Goal: Find specific fact: Find contact information

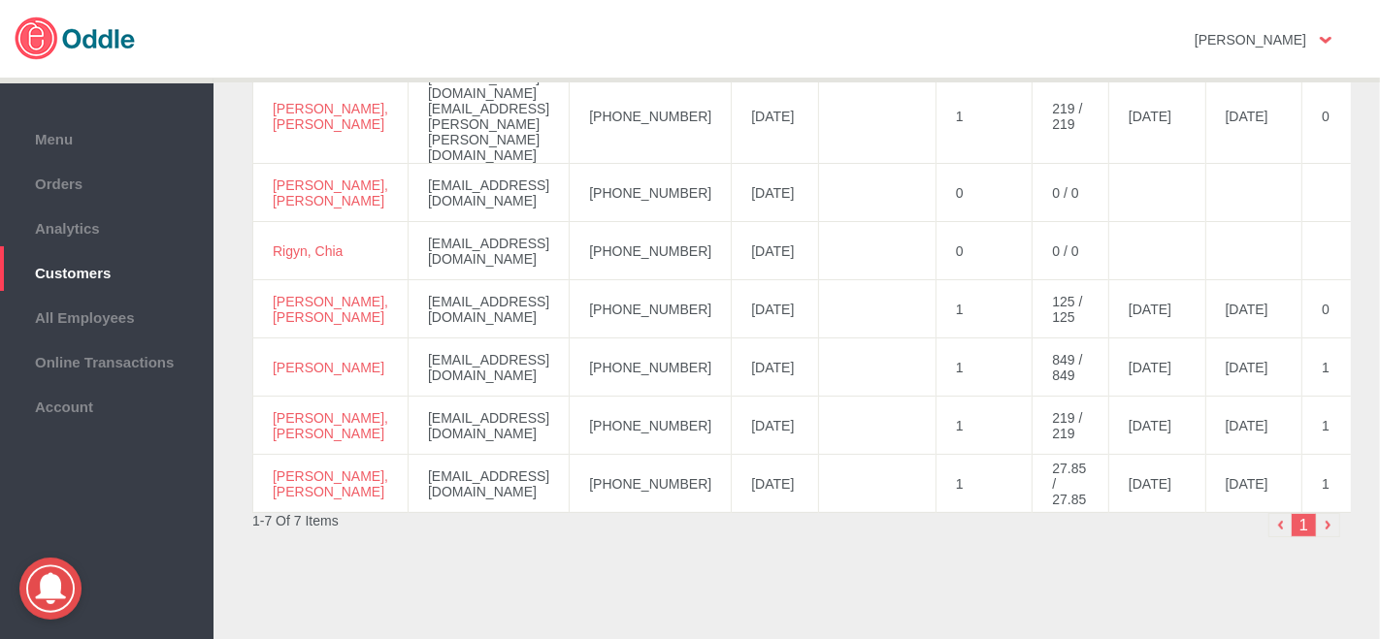
scroll to position [317, 0]
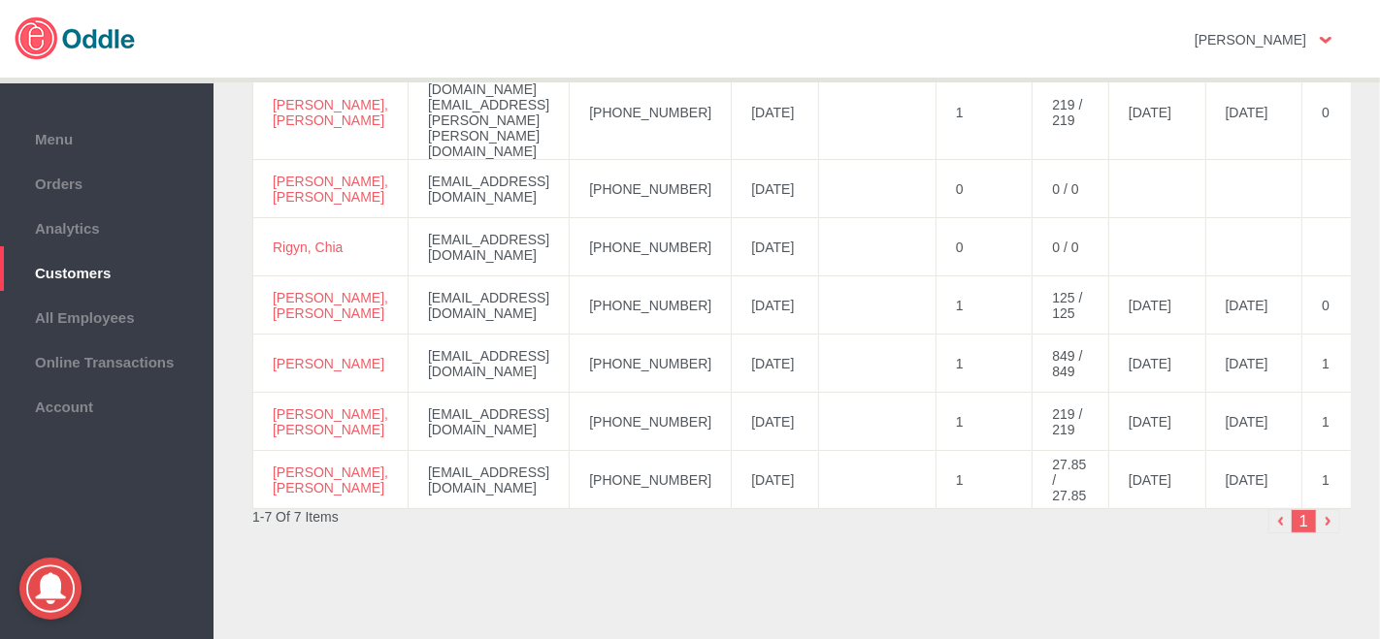
click at [1379, 81] on div "[PERSON_NAME] No messages Support Settings Sign Out" at bounding box center [690, 41] width 1380 height 82
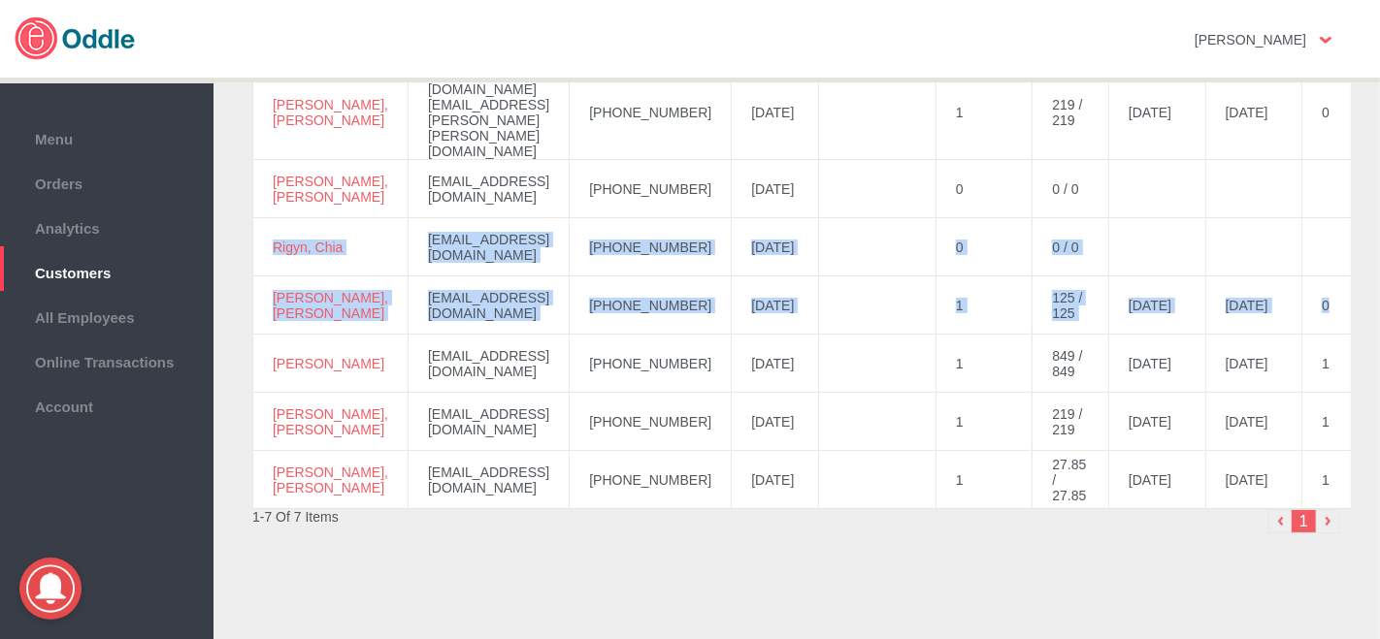
drag, startPoint x: 1372, startPoint y: 292, endPoint x: 1379, endPoint y: 234, distance: 58.6
click at [1375, 174] on div "Customers Visit Analytics → Customer to export the list of customers and their …" at bounding box center [796, 366] width 1166 height 576
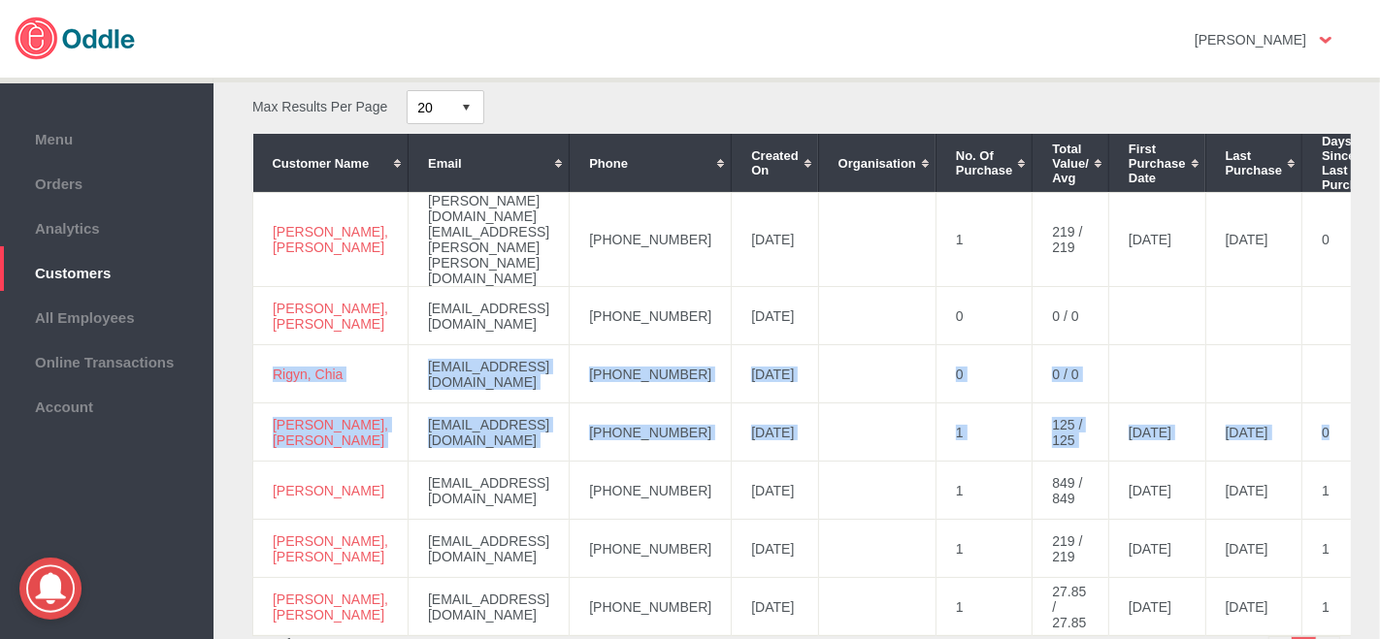
scroll to position [206, 0]
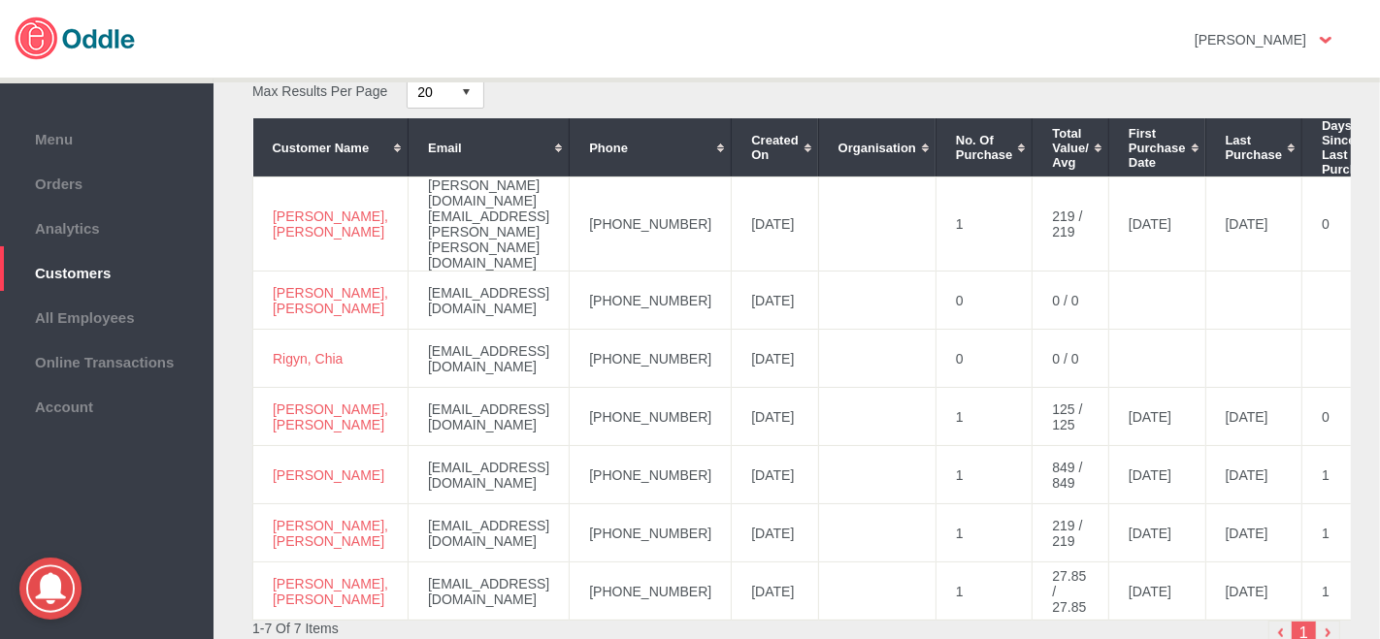
click at [851, 621] on div "1" at bounding box center [1069, 634] width 544 height 27
click at [742, 621] on div "1-7 Of 7 Items 1" at bounding box center [797, 634] width 1108 height 27
drag, startPoint x: 690, startPoint y: 209, endPoint x: 602, endPoint y: 206, distance: 88.3
click at [584, 212] on td "[PHONE_NUMBER]" at bounding box center [651, 225] width 162 height 94
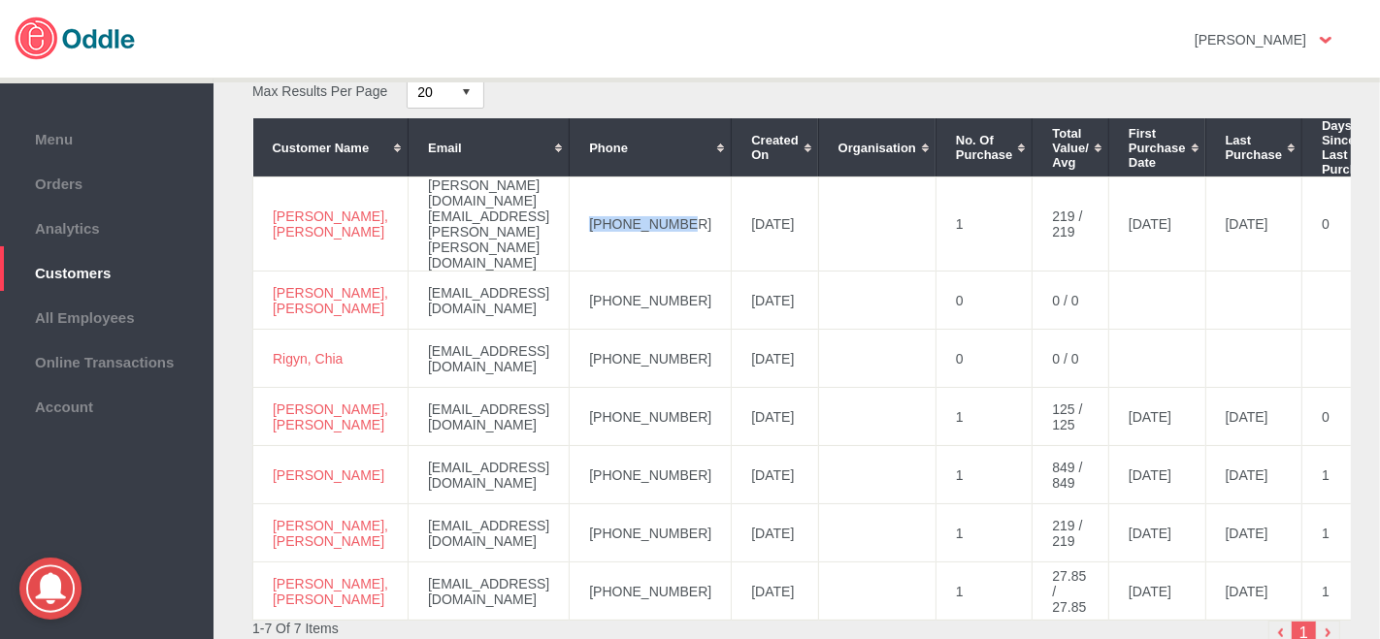
copy td "[PHONE_NUMBER]"
drag, startPoint x: 305, startPoint y: 217, endPoint x: 274, endPoint y: 198, distance: 36.6
click at [272, 198] on td "[PERSON_NAME], [PERSON_NAME]" at bounding box center [330, 225] width 155 height 94
copy link "[PERSON_NAME], [PERSON_NAME]"
drag, startPoint x: 697, startPoint y: 379, endPoint x: 594, endPoint y: 387, distance: 103.1
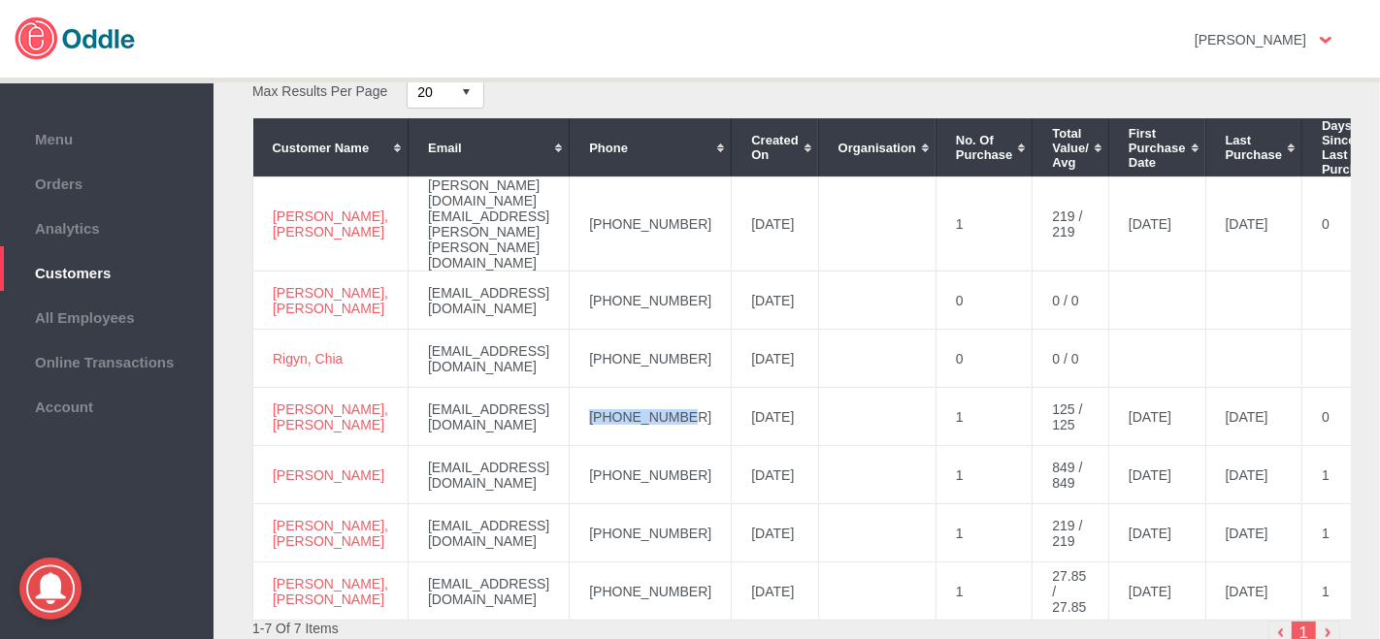
click at [594, 388] on td "[PHONE_NUMBER]" at bounding box center [651, 417] width 162 height 58
copy td "[PHONE_NUMBER]"
drag, startPoint x: 324, startPoint y: 392, endPoint x: 274, endPoint y: 378, distance: 52.2
click at [274, 388] on td "[PERSON_NAME], [PERSON_NAME]" at bounding box center [330, 417] width 155 height 58
copy link "[PERSON_NAME], [PERSON_NAME]"
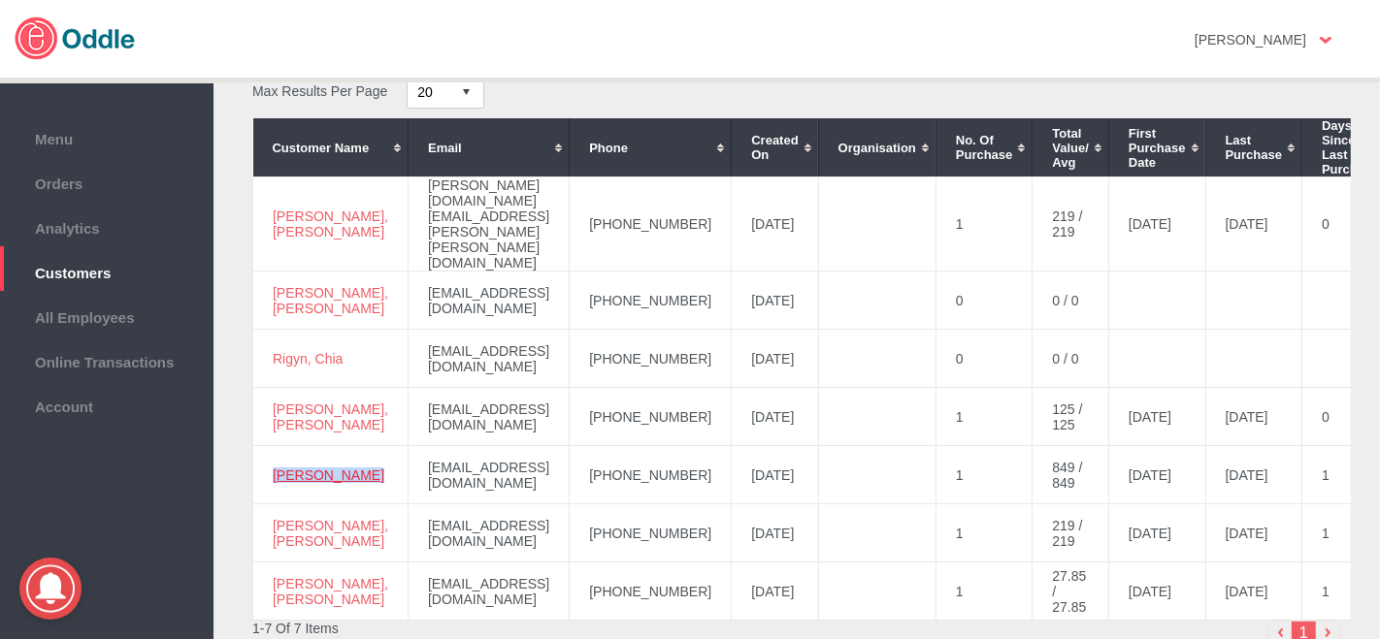
drag, startPoint x: 292, startPoint y: 442, endPoint x: 279, endPoint y: 437, distance: 13.9
click at [271, 446] on td "[PERSON_NAME]" at bounding box center [330, 475] width 155 height 58
copy link "[PERSON_NAME]"
drag, startPoint x: 687, startPoint y: 434, endPoint x: 603, endPoint y: 437, distance: 84.5
click at [590, 446] on td "[PHONE_NUMBER]" at bounding box center [651, 475] width 162 height 58
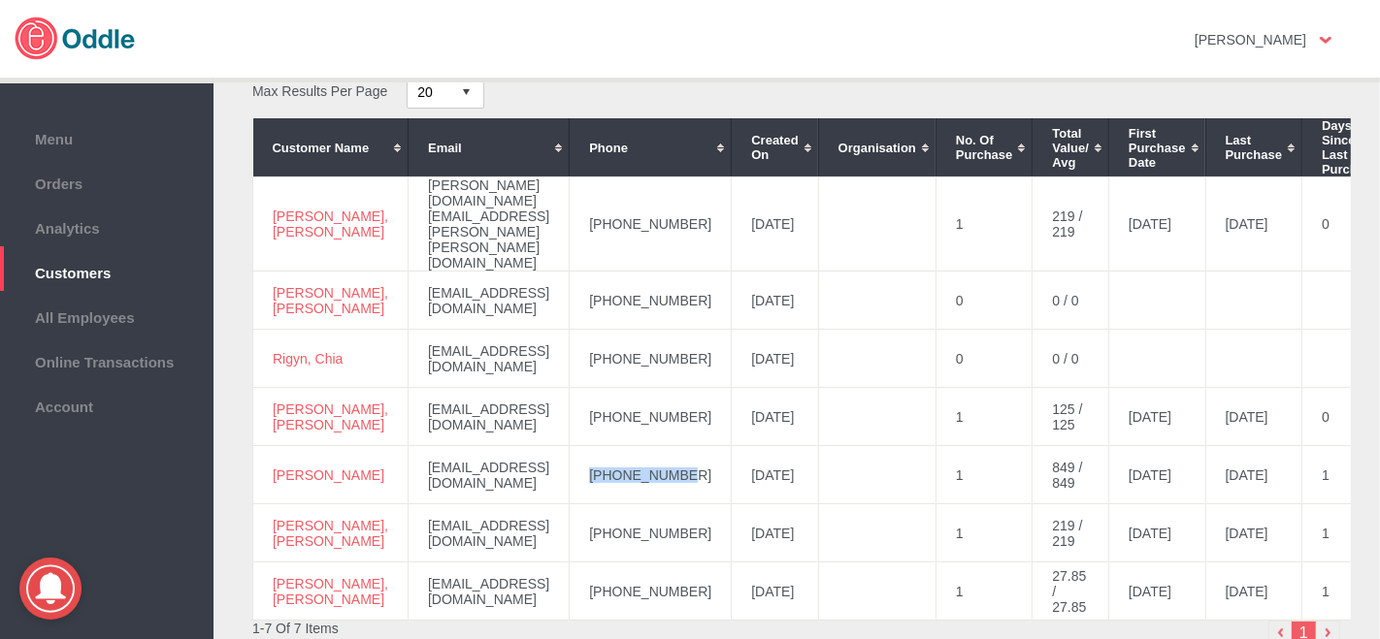
copy td "[PHONE_NUMBER]"
drag, startPoint x: 603, startPoint y: 437, endPoint x: 614, endPoint y: 439, distance: 11.8
click at [615, 446] on td "[PHONE_NUMBER]" at bounding box center [651, 475] width 162 height 58
copy td "[PHONE_NUMBER]"
drag, startPoint x: 695, startPoint y: 496, endPoint x: 607, endPoint y: 495, distance: 87.3
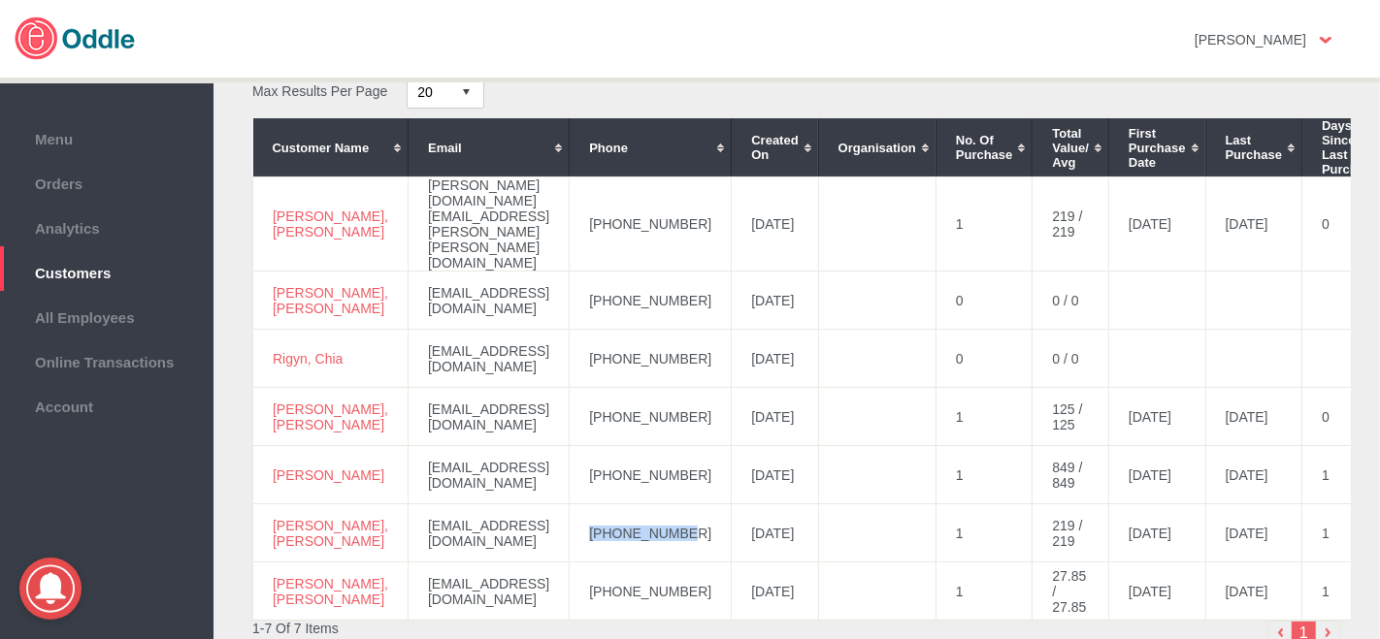
click at [589, 505] on td "[PHONE_NUMBER]" at bounding box center [651, 534] width 162 height 58
copy td "[PHONE_NUMBER]"
drag, startPoint x: 312, startPoint y: 503, endPoint x: 272, endPoint y: 493, distance: 41.9
click at [272, 505] on td "[PERSON_NAME], [PERSON_NAME]" at bounding box center [330, 534] width 155 height 58
copy link "[PERSON_NAME], [PERSON_NAME]"
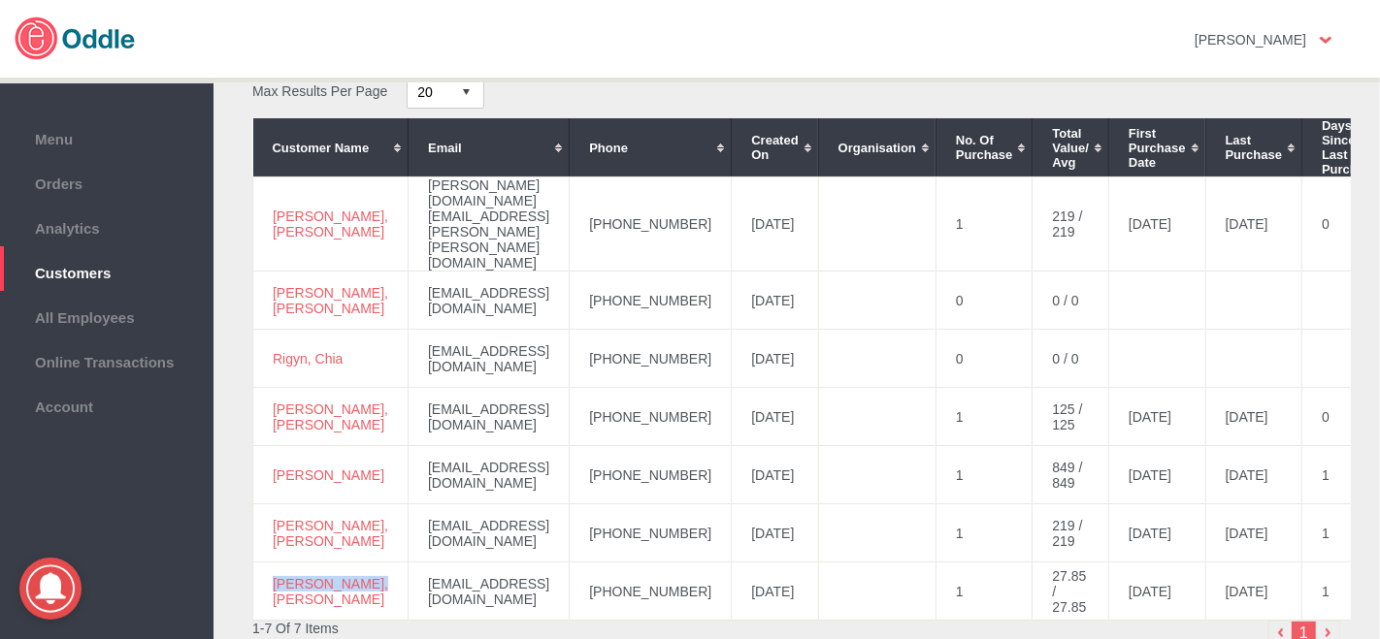
drag, startPoint x: 324, startPoint y: 567, endPoint x: 263, endPoint y: 548, distance: 63.8
click at [263, 563] on td "[PERSON_NAME], [PERSON_NAME]" at bounding box center [330, 592] width 155 height 58
copy link "[PERSON_NAME], [PERSON_NAME]"
drag, startPoint x: 692, startPoint y: 554, endPoint x: 596, endPoint y: 560, distance: 96.2
click at [596, 563] on td "[PHONE_NUMBER]" at bounding box center [651, 592] width 162 height 58
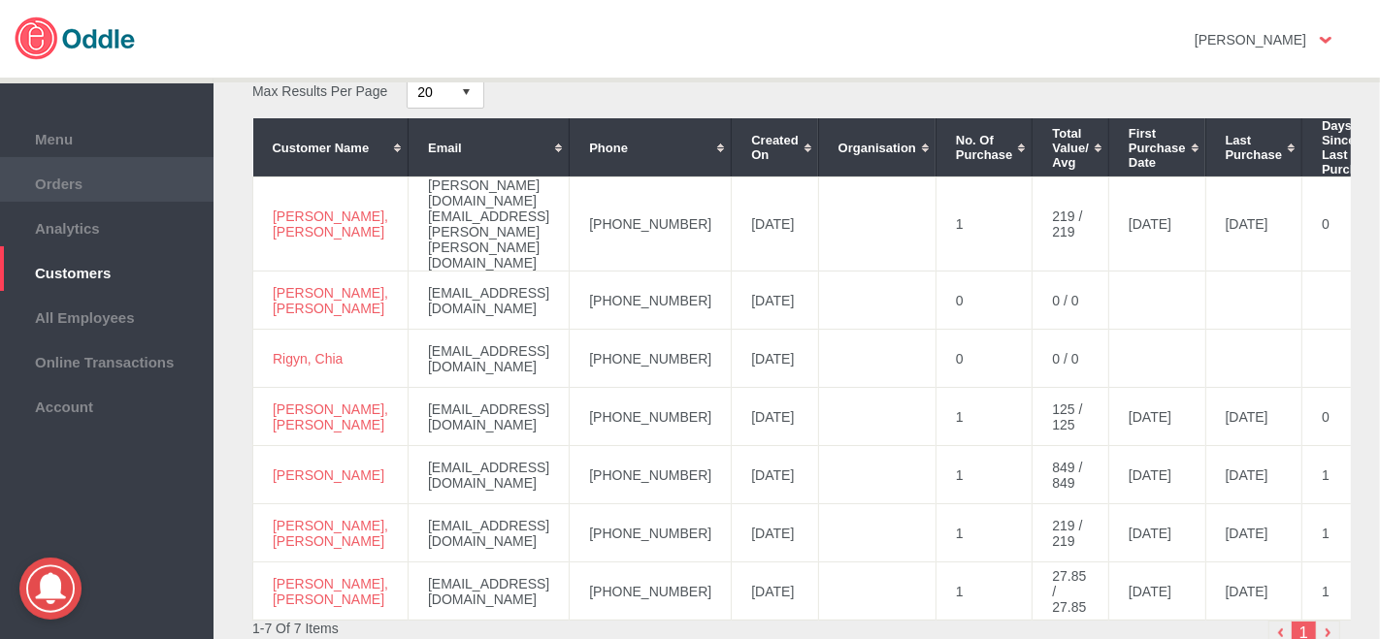
click at [52, 173] on span "Orders" at bounding box center [107, 181] width 194 height 21
